Goal: Task Accomplishment & Management: Manage account settings

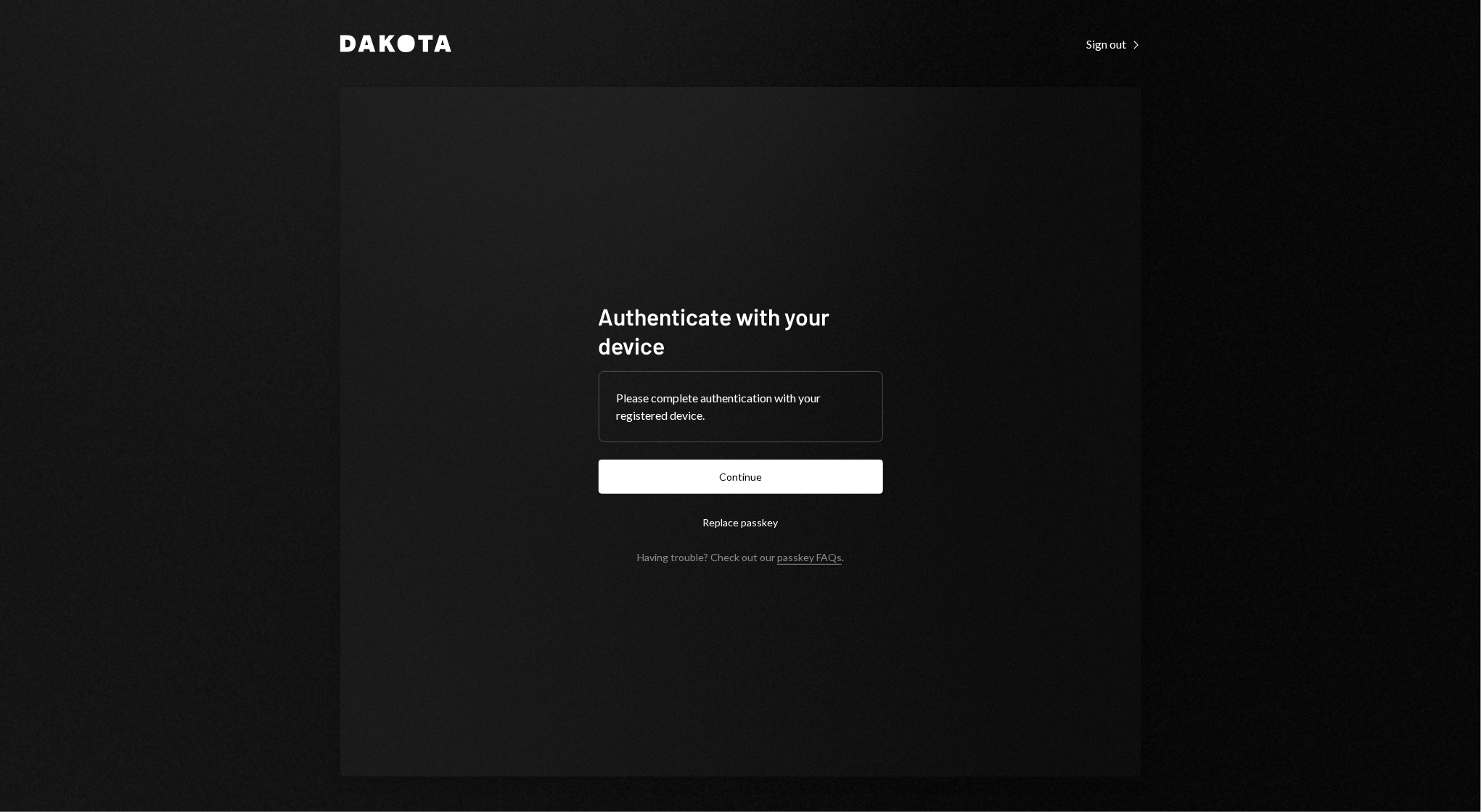
drag, startPoint x: 838, startPoint y: 475, endPoint x: 846, endPoint y: 468, distance: 10.6
click at [837, 476] on button "Continue" at bounding box center [740, 477] width 284 height 34
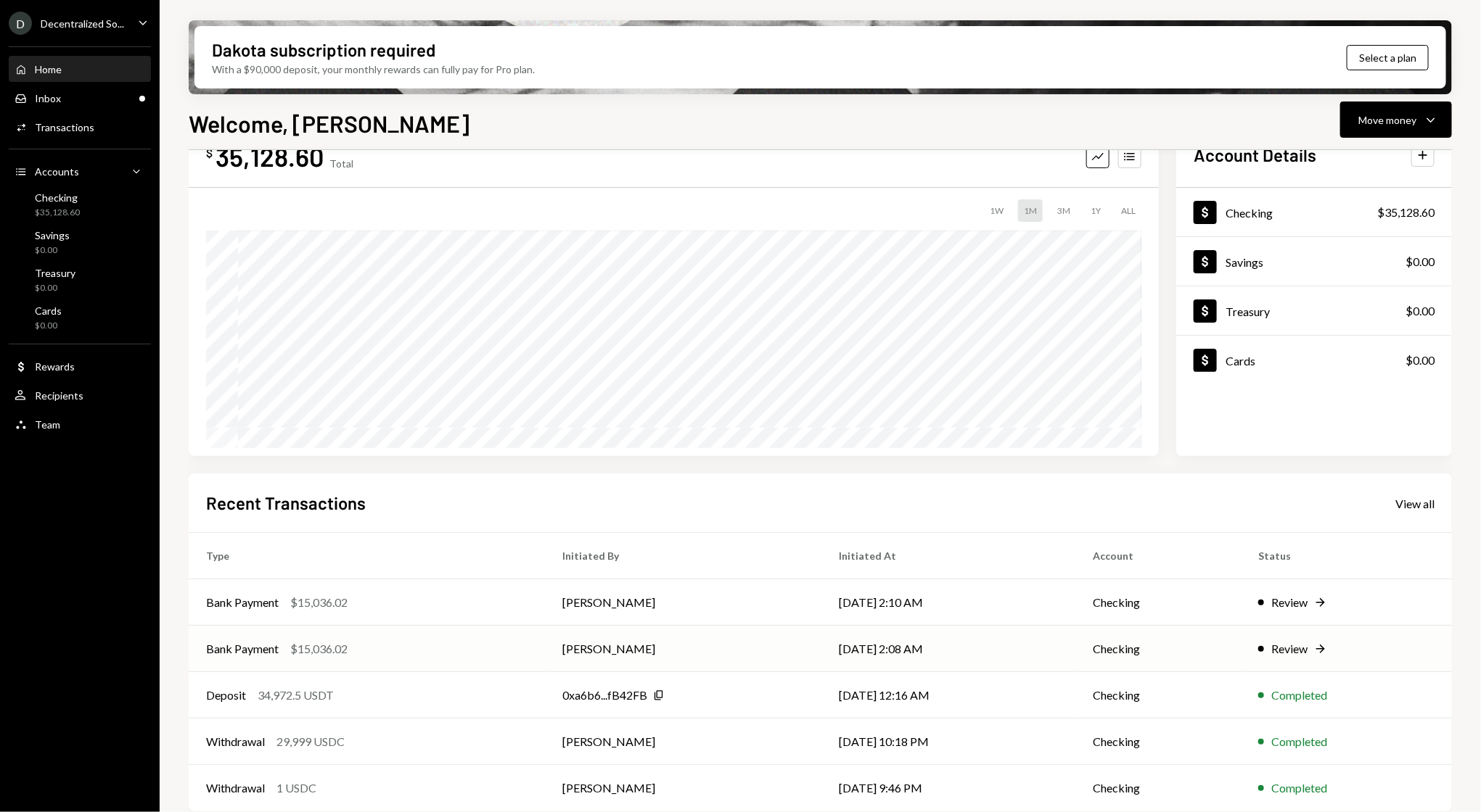
scroll to position [61, 0]
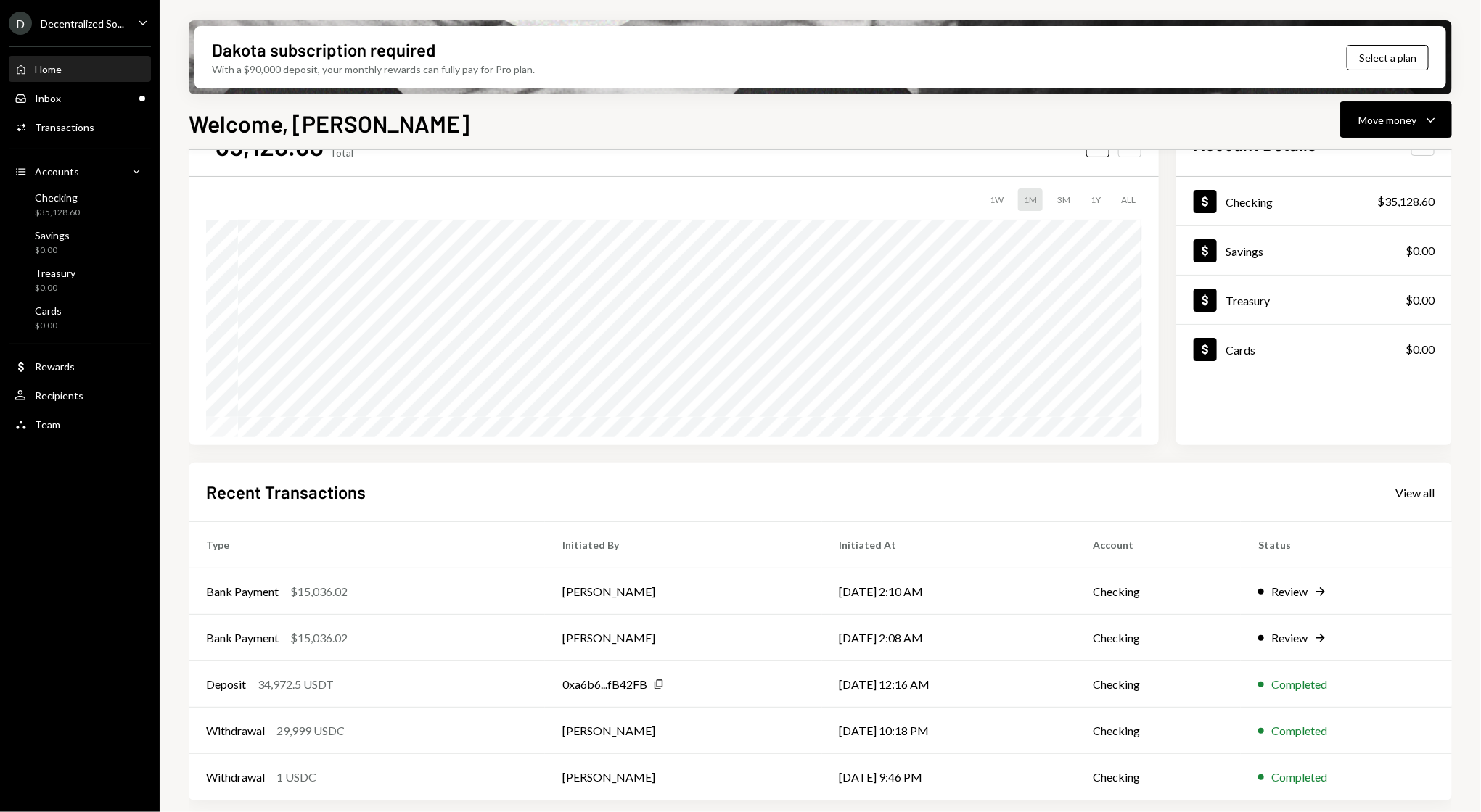
click at [91, 26] on div "Decentralized So..." at bounding box center [83, 23] width 83 height 12
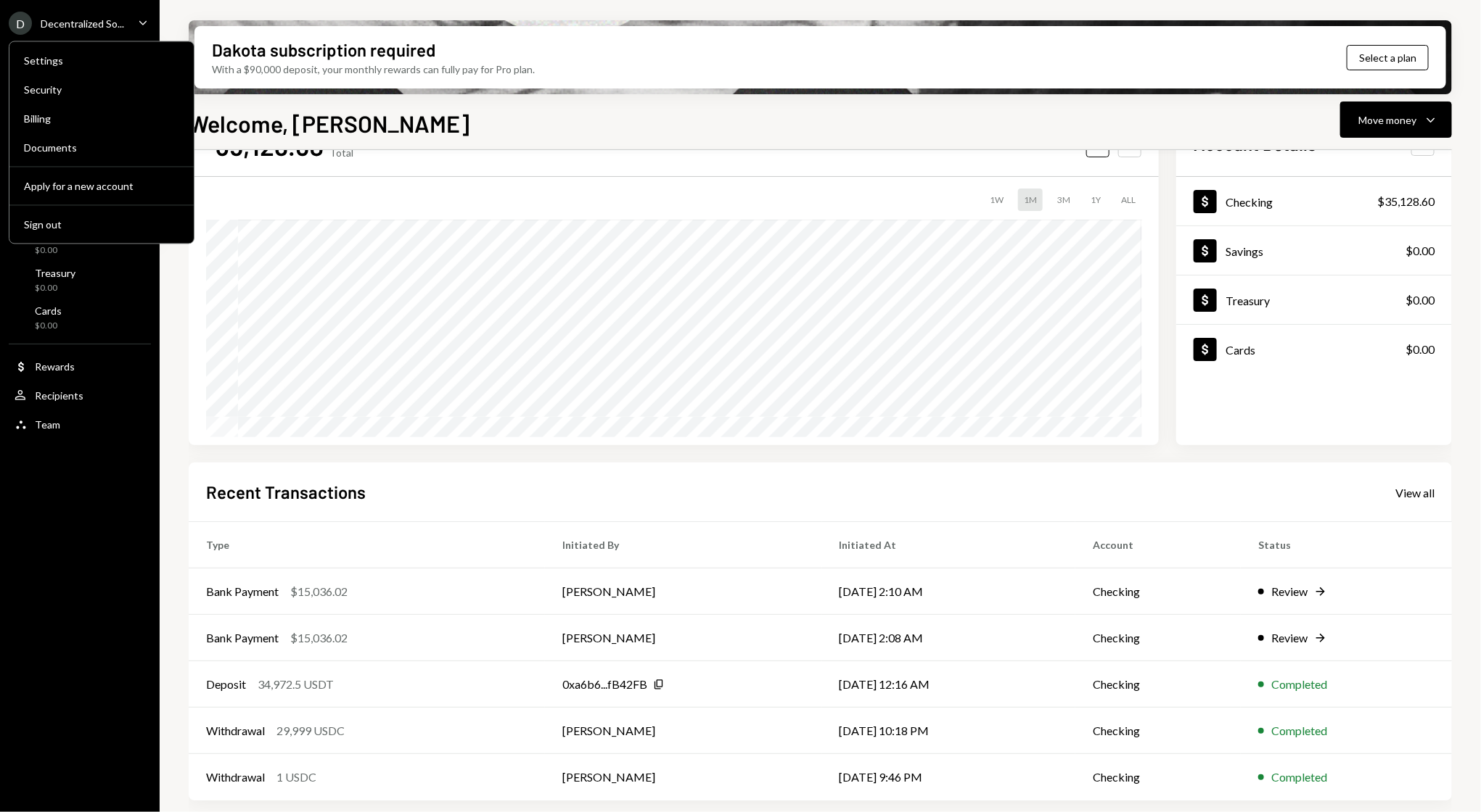
click at [83, 103] on div "Settings Security Billing Documents Apply for a new account Sign out" at bounding box center [102, 143] width 186 height 203
click at [85, 99] on div "Security" at bounding box center [102, 91] width 156 height 25
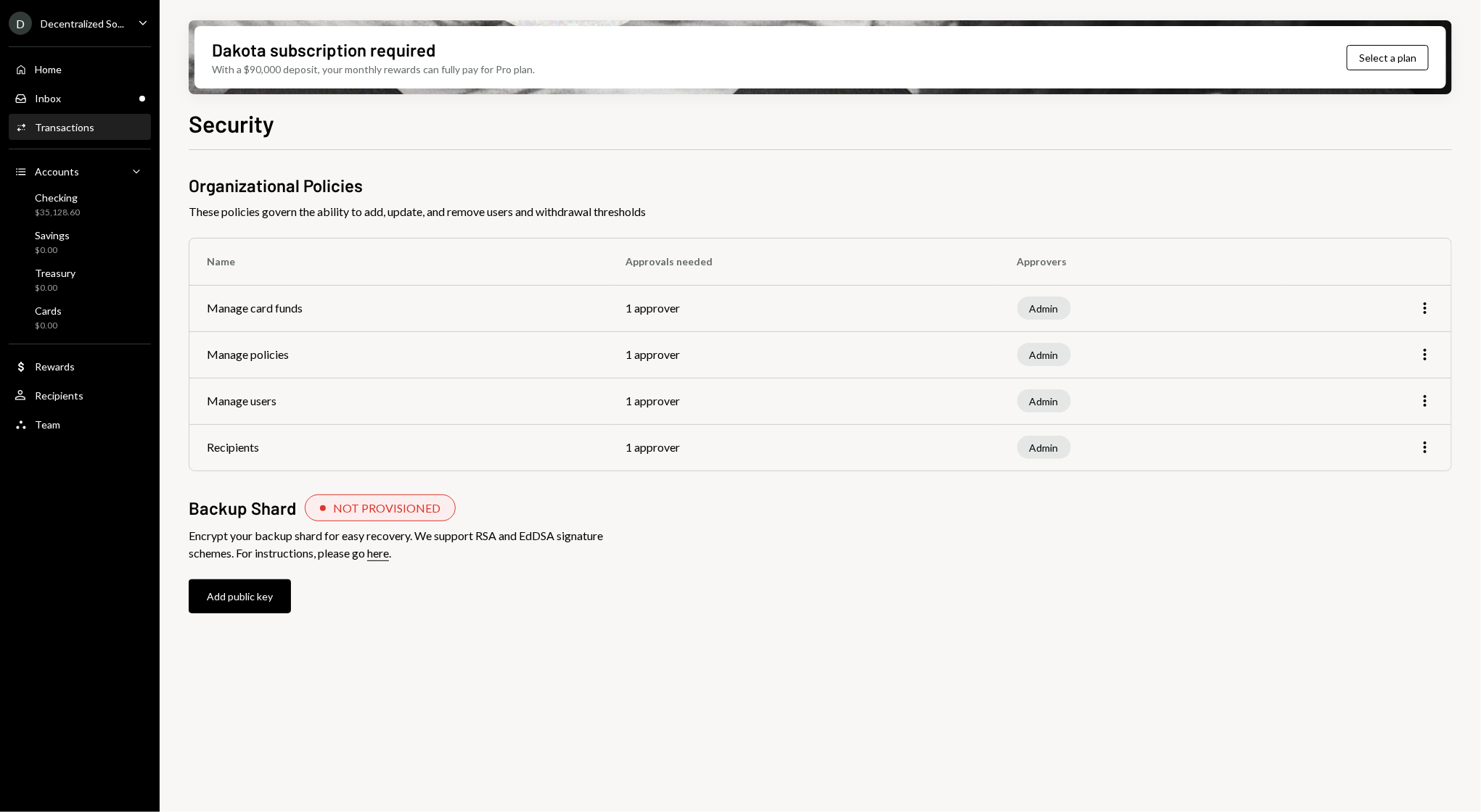
click at [58, 129] on div "Transactions" at bounding box center [64, 127] width 59 height 12
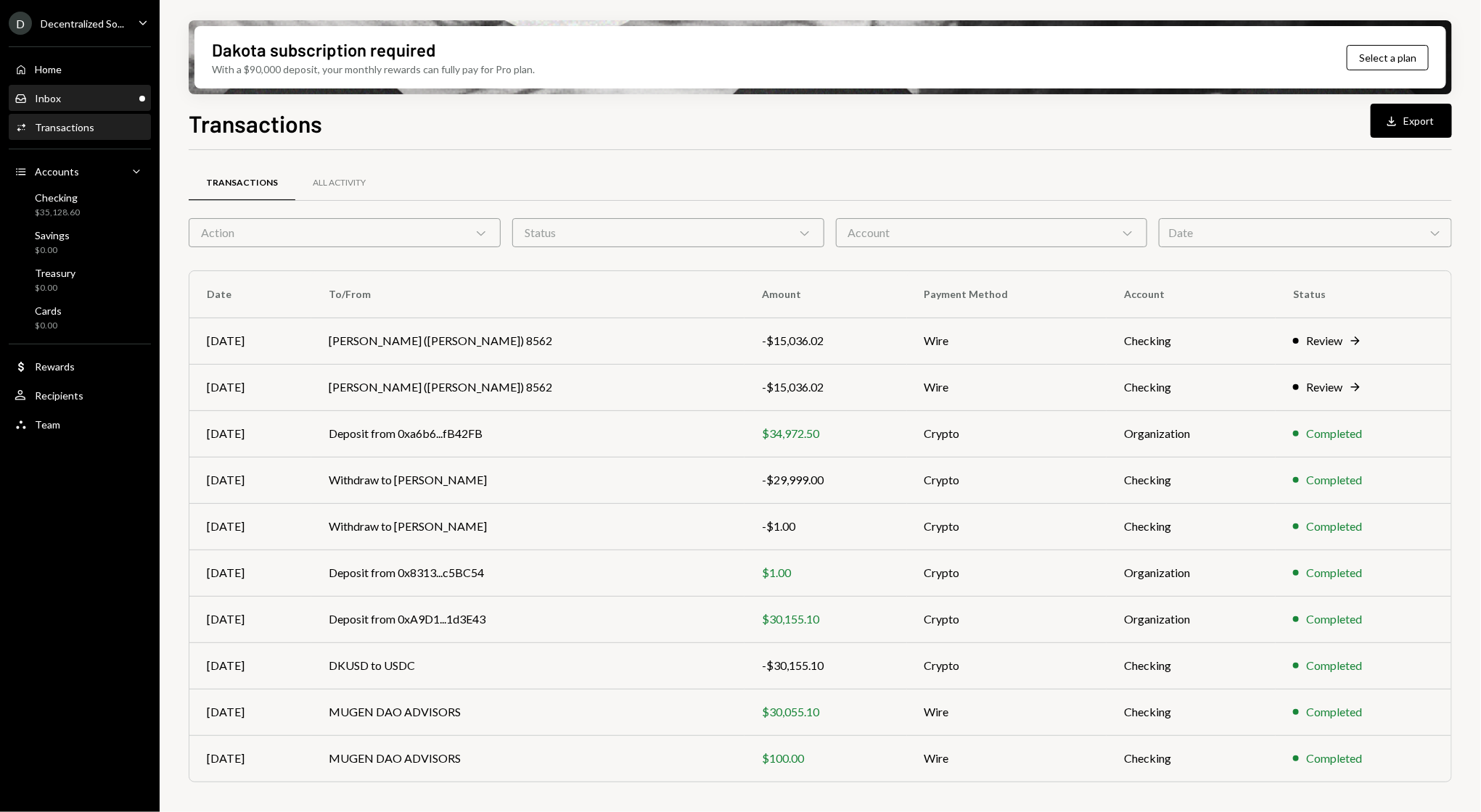
click at [72, 86] on div "Inbox Inbox" at bounding box center [80, 99] width 131 height 25
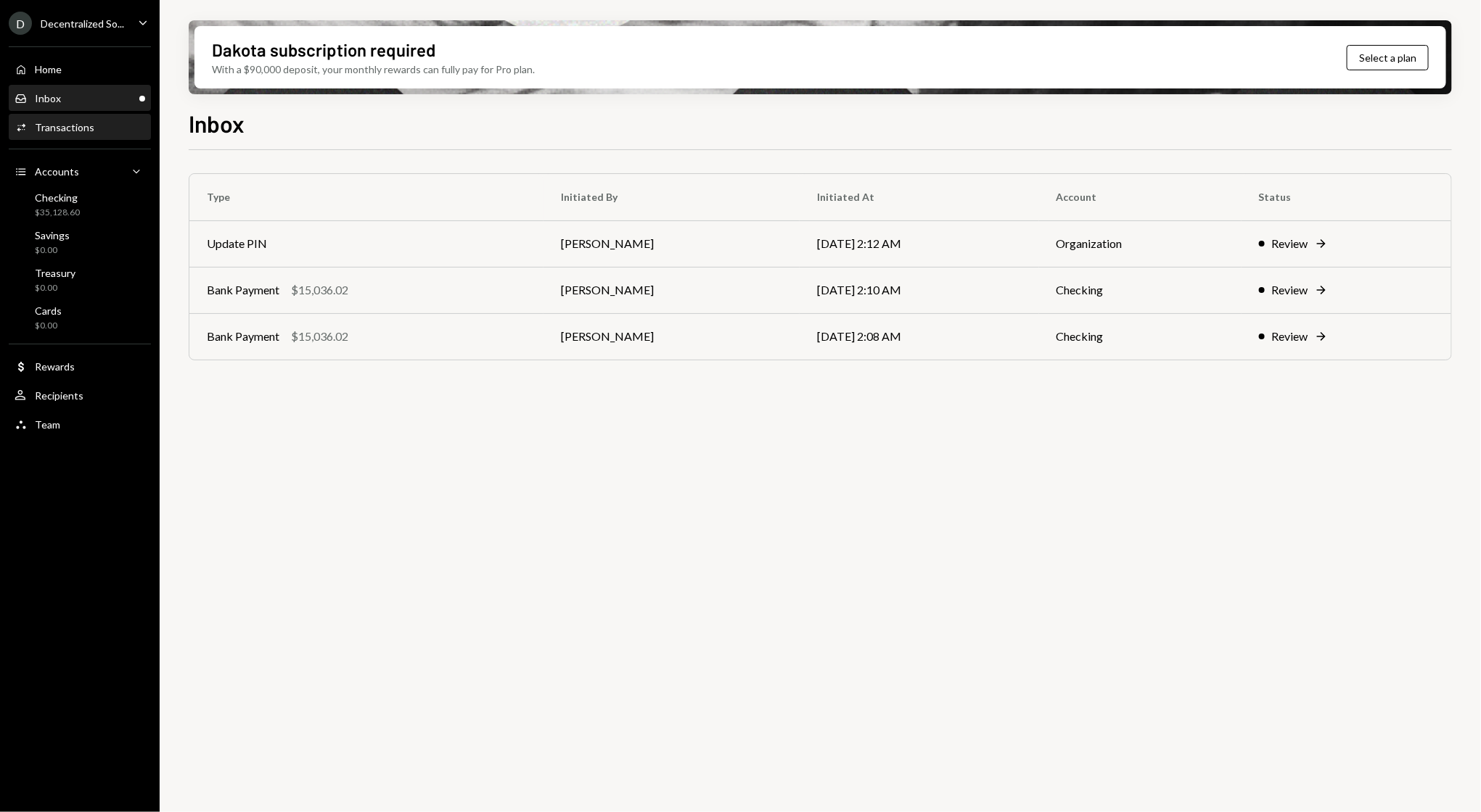
click at [68, 119] on div "Activities Transactions" at bounding box center [80, 128] width 131 height 25
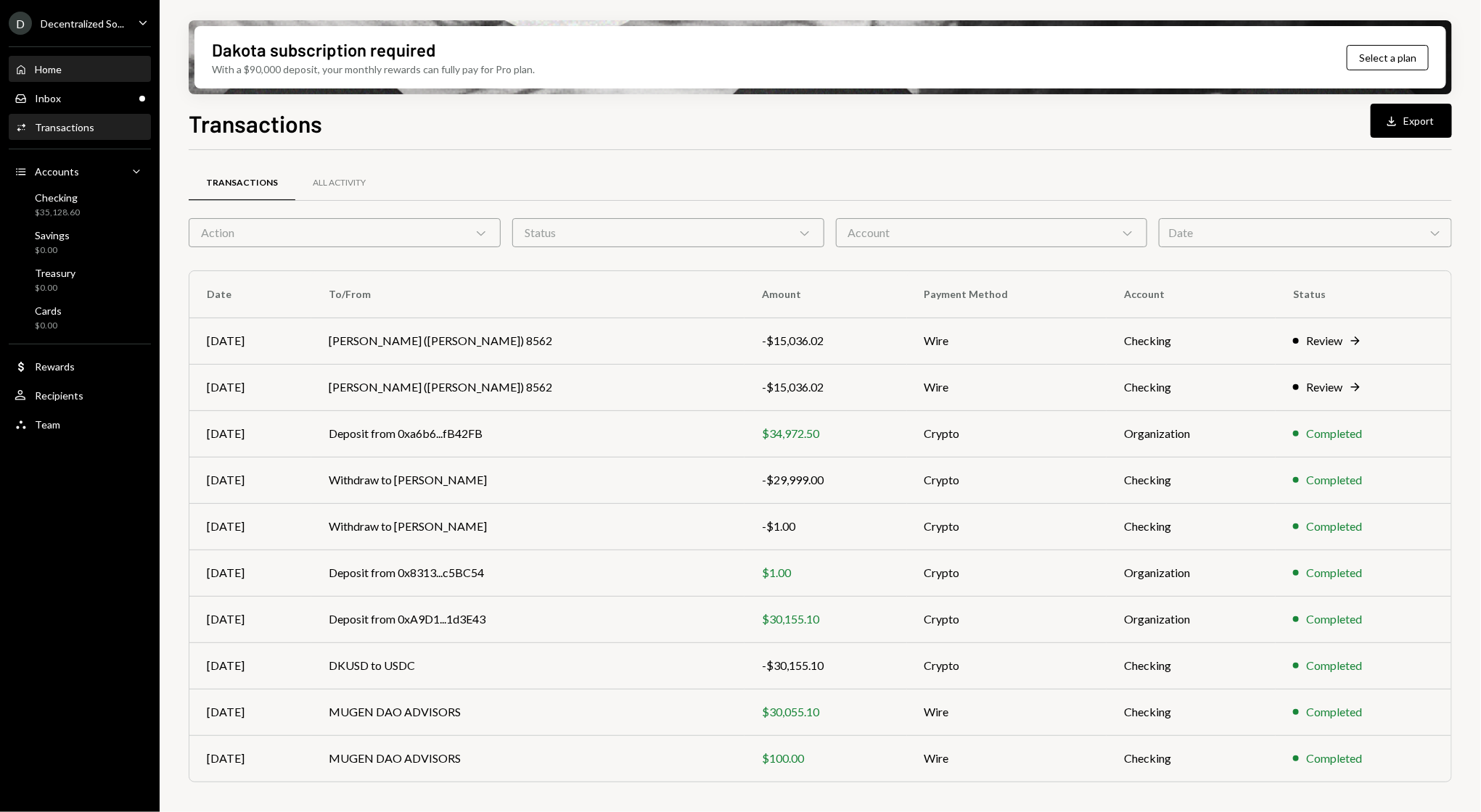
click at [50, 68] on div "Home" at bounding box center [48, 69] width 27 height 12
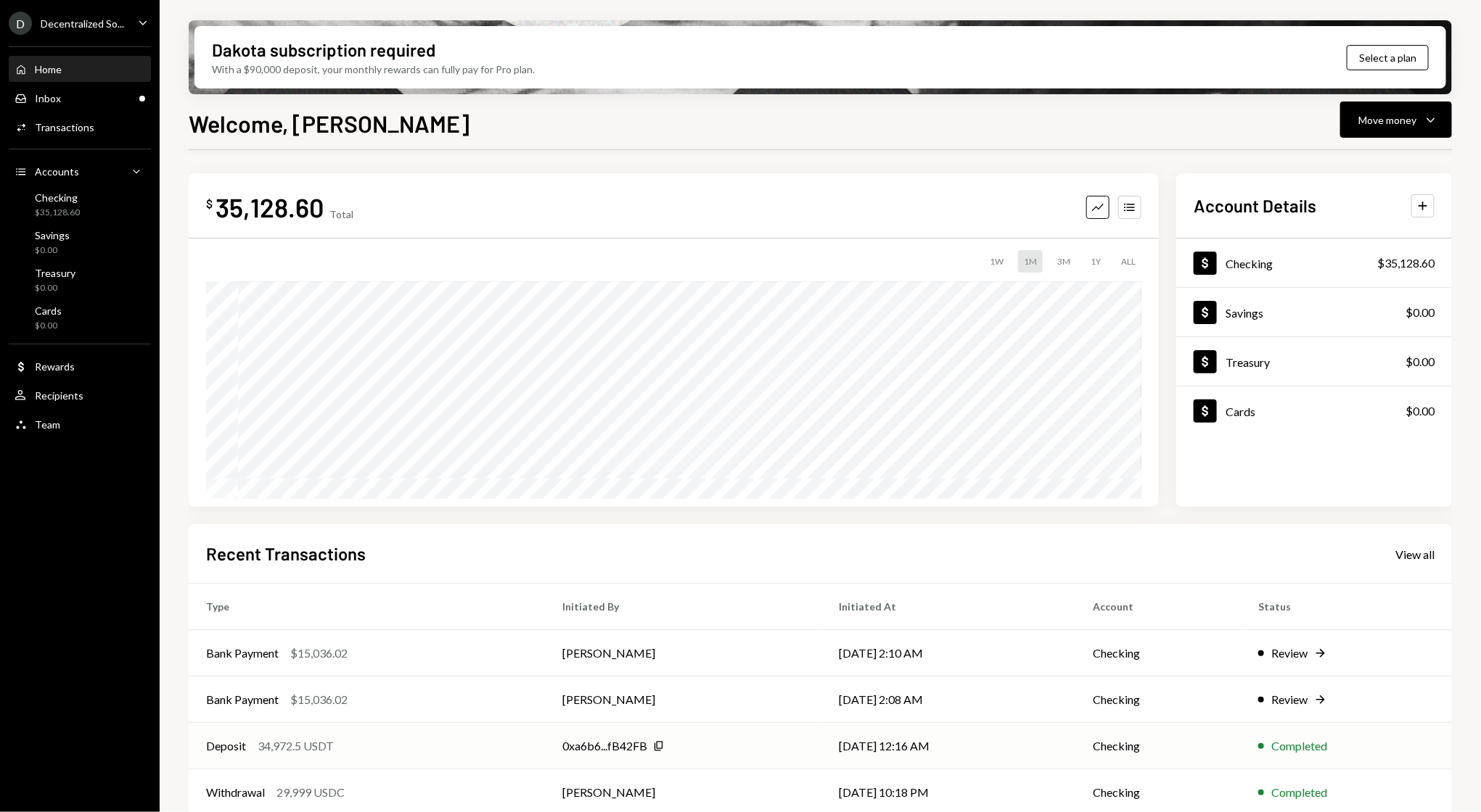
scroll to position [61, 0]
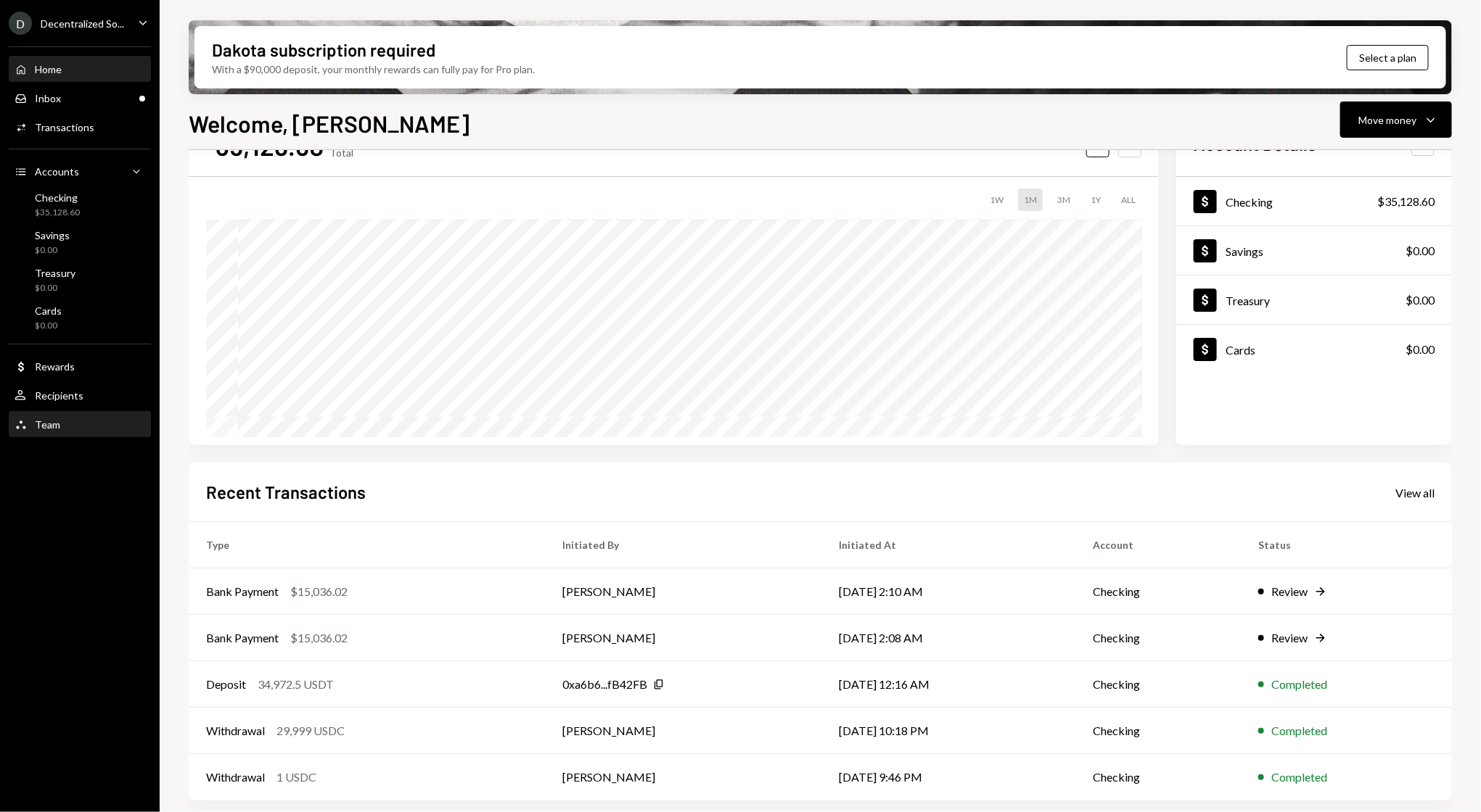
click at [58, 421] on div "Team" at bounding box center [47, 424] width 26 height 12
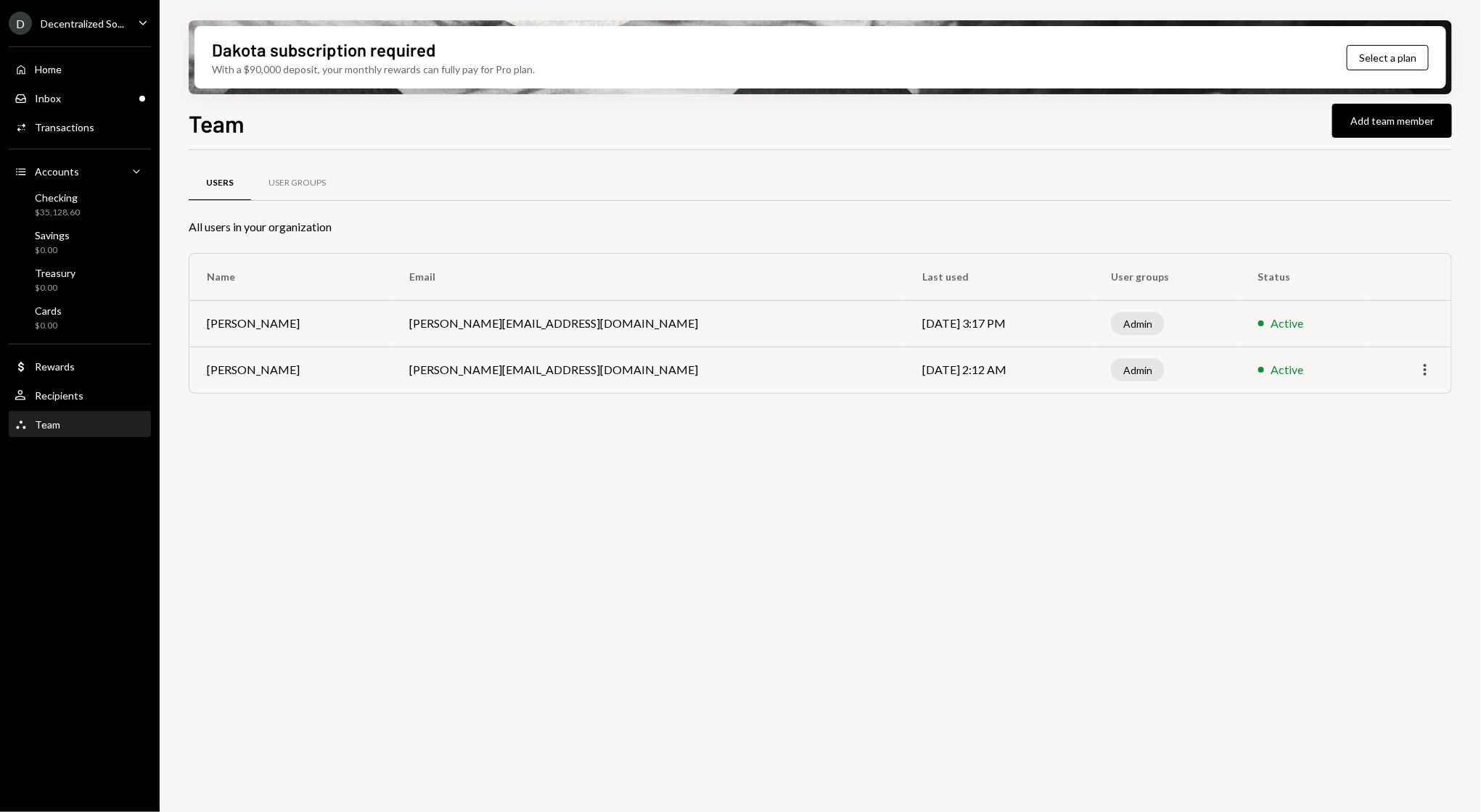
click at [1423, 373] on icon "More" at bounding box center [1425, 370] width 18 height 18
click at [1393, 397] on div "Reset PIN" at bounding box center [1391, 401] width 72 height 26
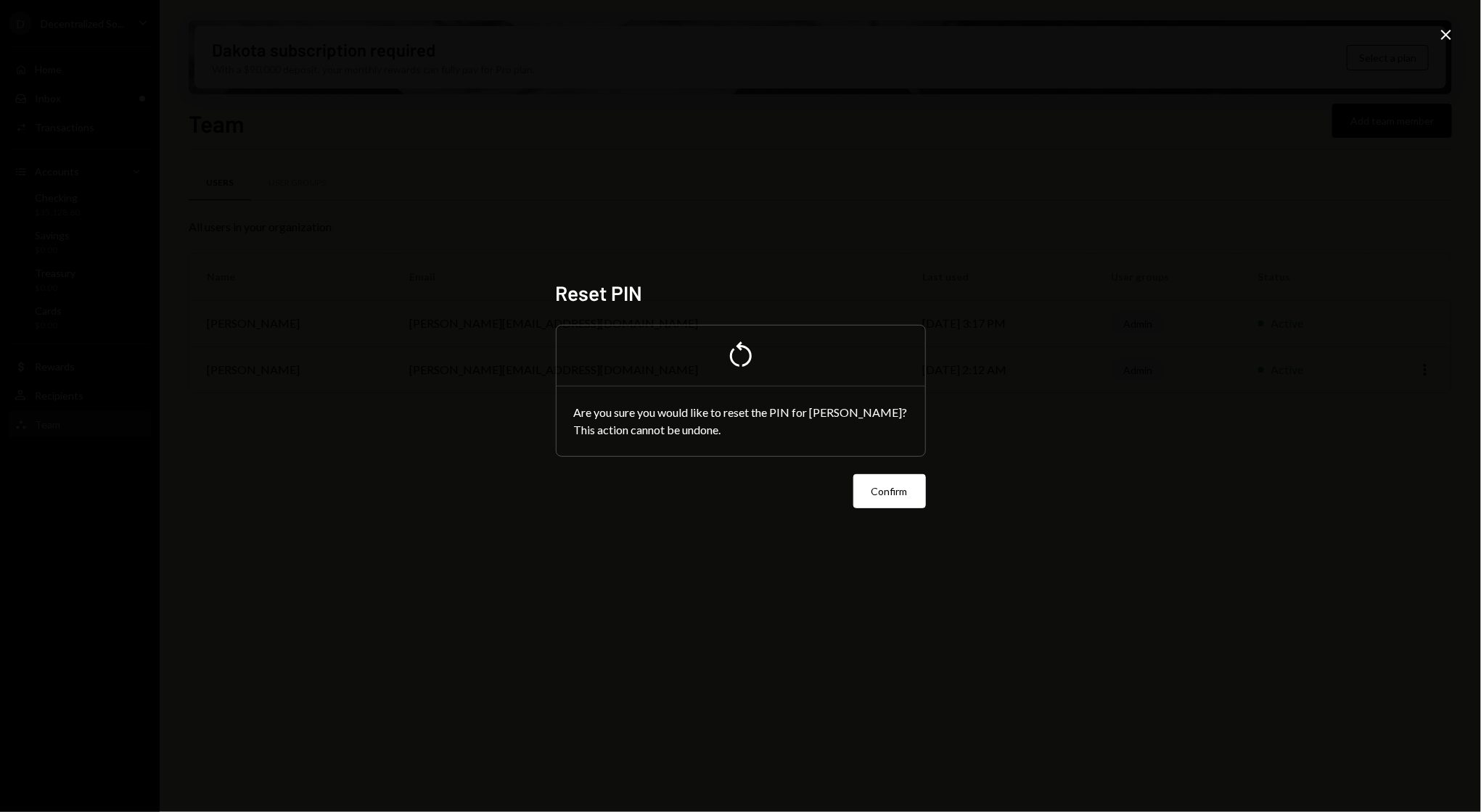
click at [1440, 34] on icon "Close" at bounding box center [1446, 35] width 18 height 18
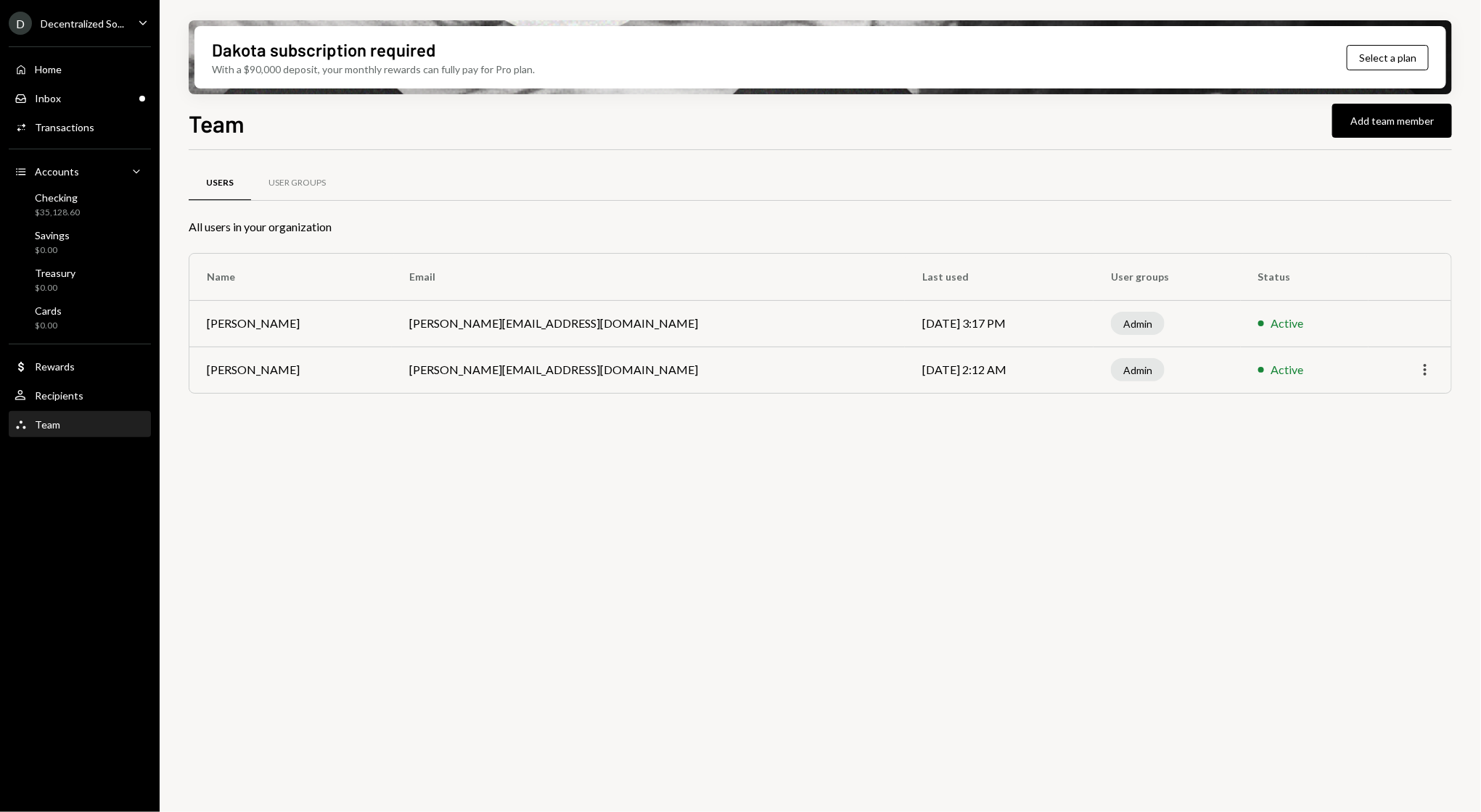
click at [1424, 371] on icon "button" at bounding box center [1425, 370] width 3 height 12
click at [112, 26] on div "Decentralized So..." at bounding box center [83, 23] width 83 height 12
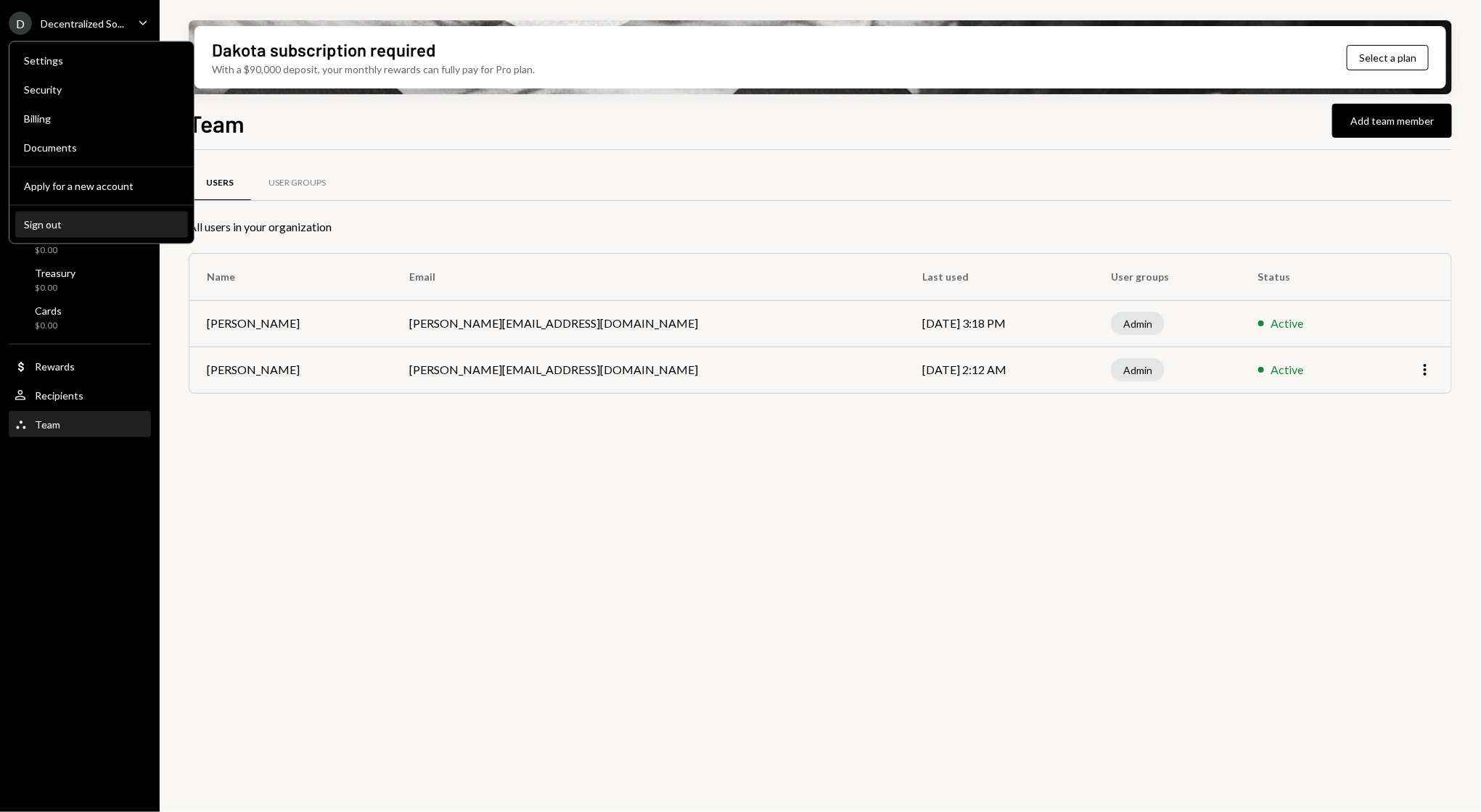
click at [110, 230] on div "Sign out" at bounding box center [102, 224] width 156 height 12
